Goal: Navigation & Orientation: Go to known website

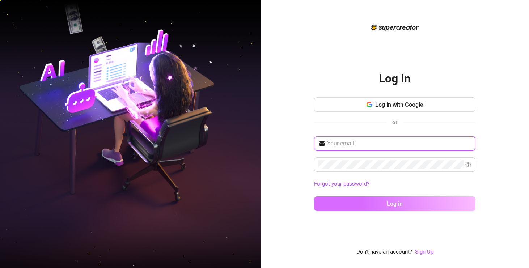
type input "[EMAIL_ADDRESS][DOMAIN_NAME]"
click at [340, 209] on button "Log in" at bounding box center [394, 203] width 161 height 14
